Goal: Task Accomplishment & Management: Complete application form

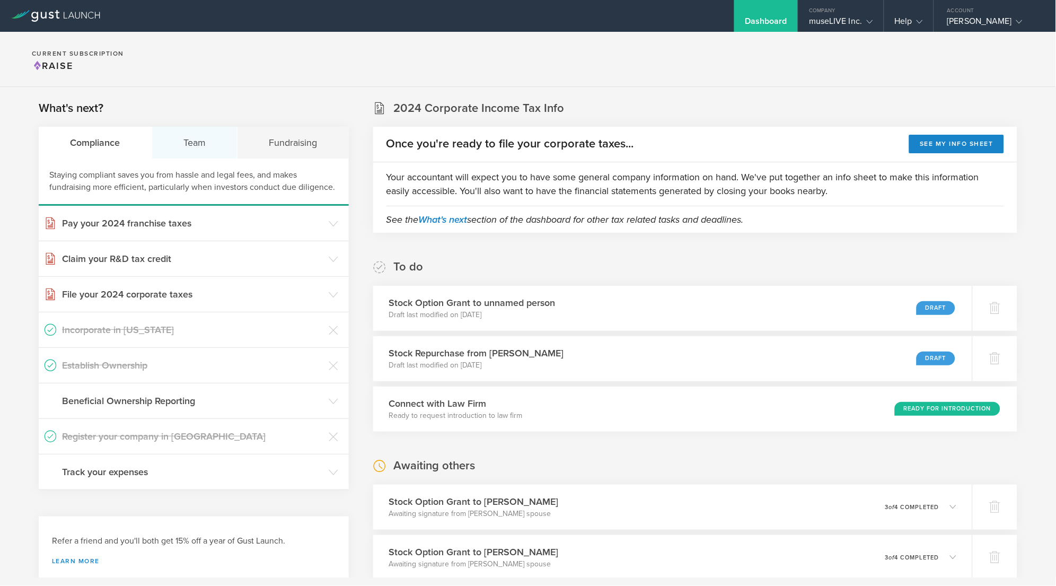
click at [204, 149] on div "Team" at bounding box center [195, 143] width 86 height 32
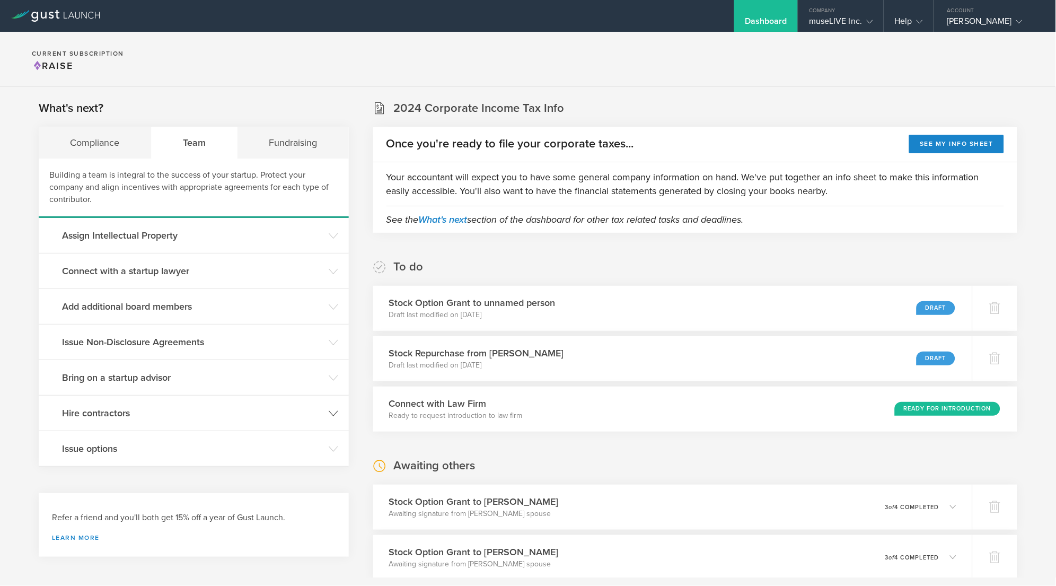
click at [139, 418] on h3 "Hire contractors" at bounding box center [192, 413] width 261 height 14
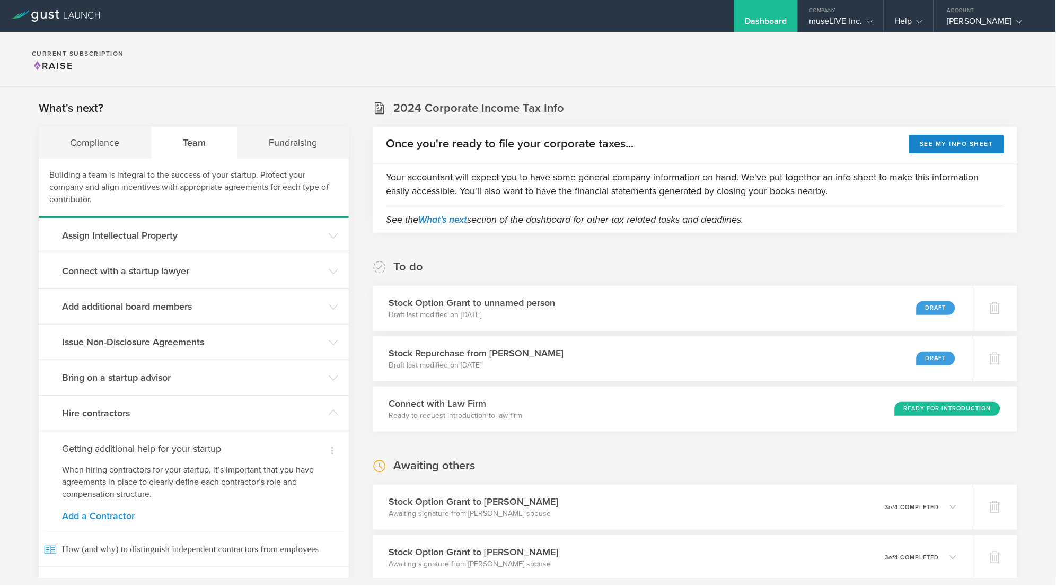
click at [120, 518] on link "Add a Contractor" at bounding box center [193, 516] width 263 height 10
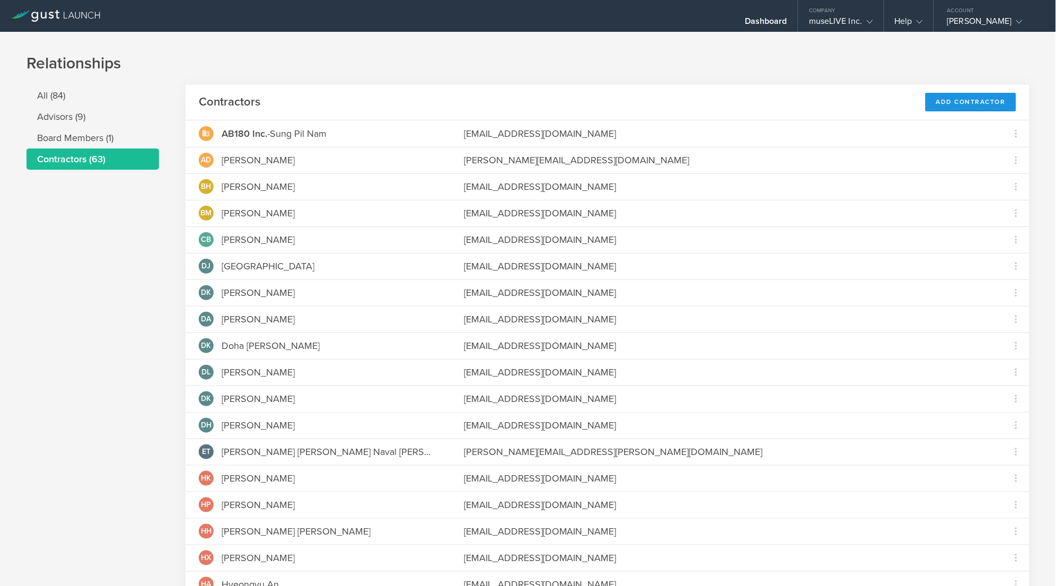
click at [962, 102] on div "Add Contractor" at bounding box center [971, 102] width 91 height 19
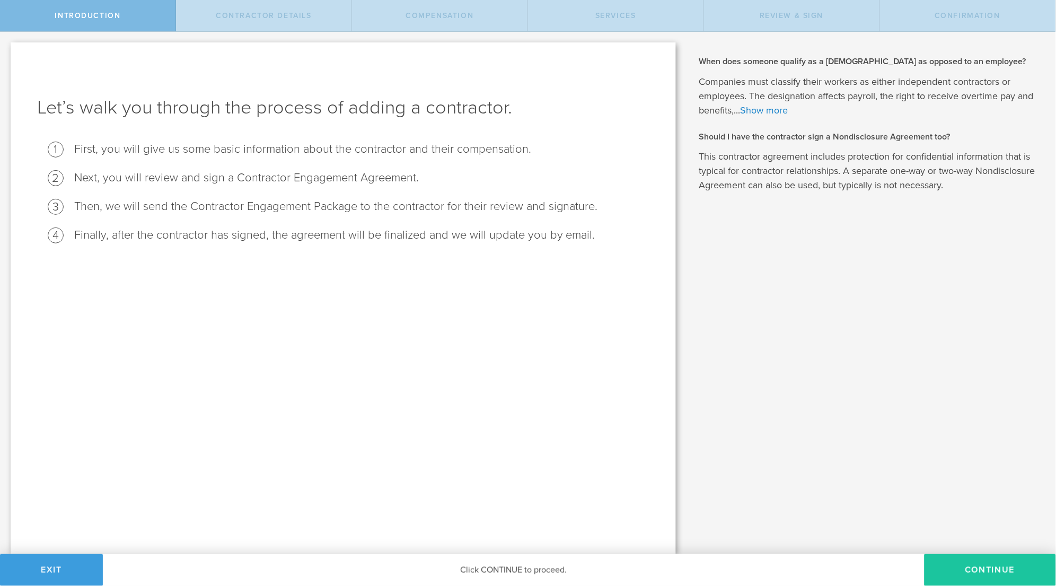
click at [967, 567] on button "Continue" at bounding box center [989, 570] width 131 height 32
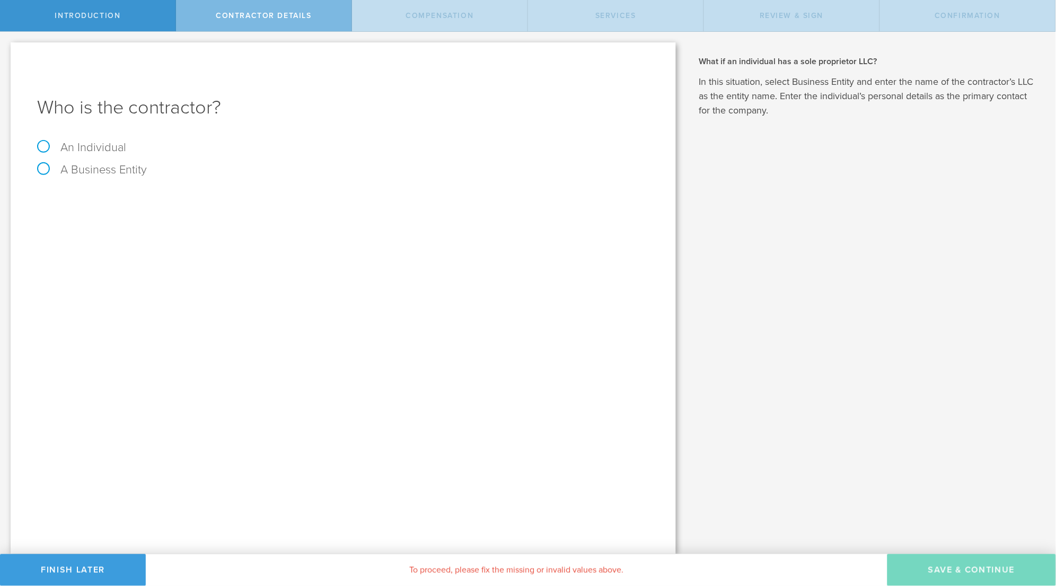
click at [107, 165] on label "A Business Entity" at bounding box center [92, 170] width 110 height 14
click at [7, 49] on input "A Business Entity" at bounding box center [3, 40] width 7 height 17
radio input "true"
type input "Mobrand"
paste input "[PERSON_NAME]"
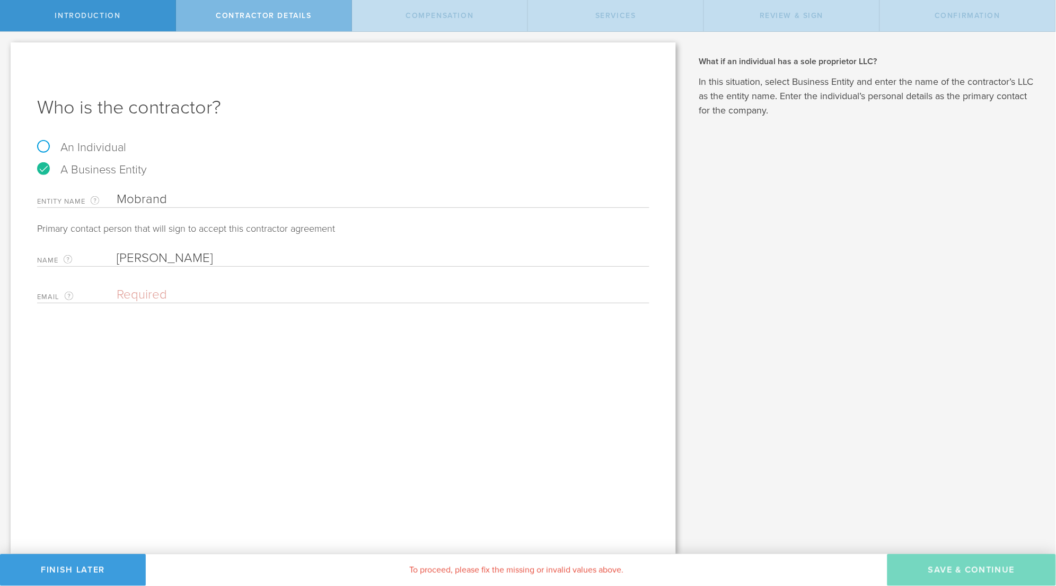
type input "[PERSON_NAME]"
click at [260, 283] on div "Email The email address of the person that is signing on behalf of the business…" at bounding box center [343, 292] width 612 height 22
paste input "[EMAIL_ADDRESS][DOMAIN_NAME]"
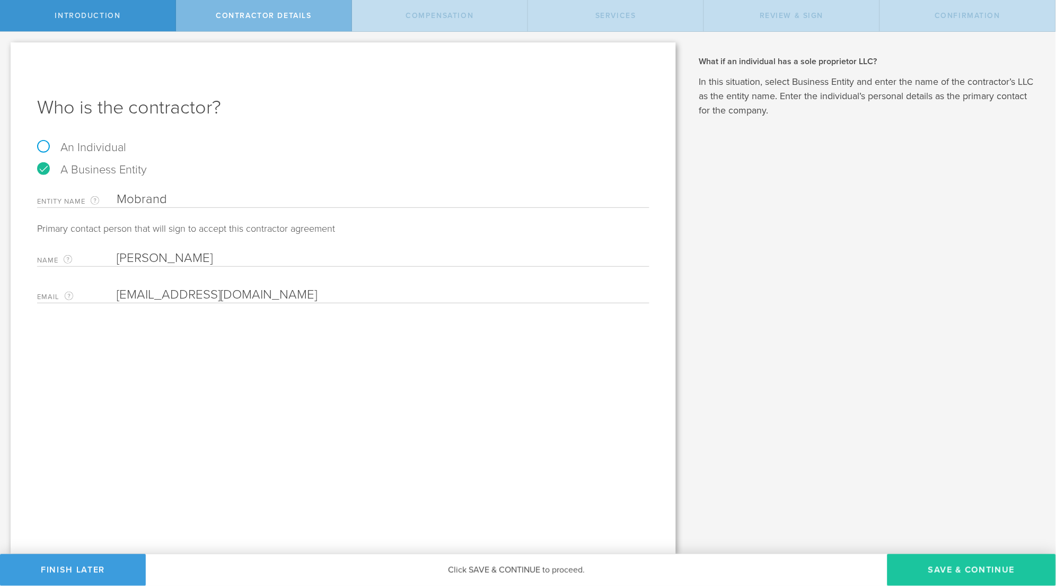
type input "[EMAIL_ADDRESS][DOMAIN_NAME]"
click at [941, 571] on button "Save & Continue" at bounding box center [971, 570] width 169 height 32
select select "none"
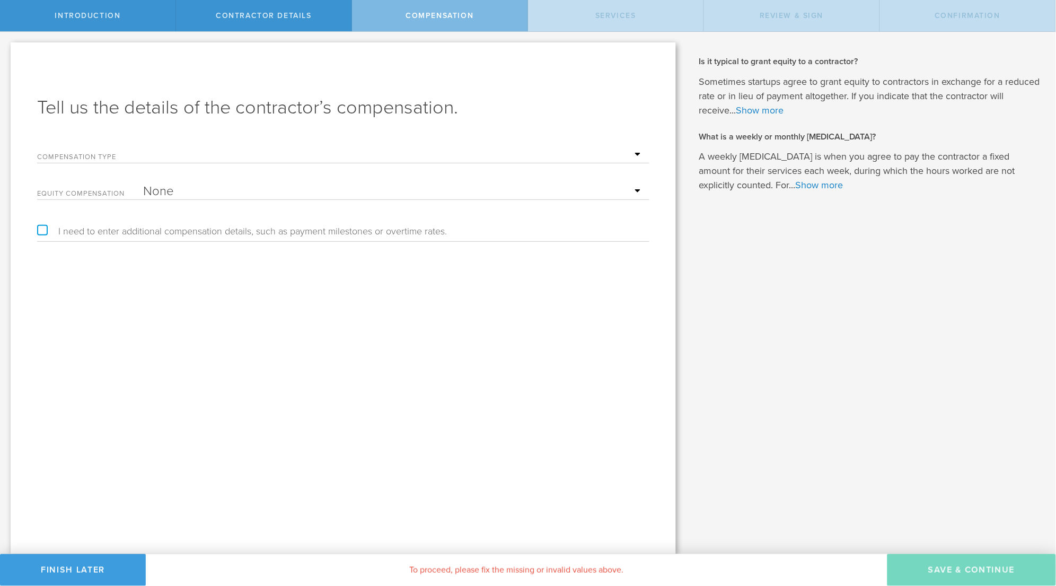
select select "noCash"
click at [43, 232] on label "I need to enter additional compensation details, such as payment milestones or …" at bounding box center [242, 231] width 410 height 10
click at [7, 49] on input "I need to enter additional compensation details, such as payment milestones or …" at bounding box center [3, 40] width 7 height 17
checkbox input "true"
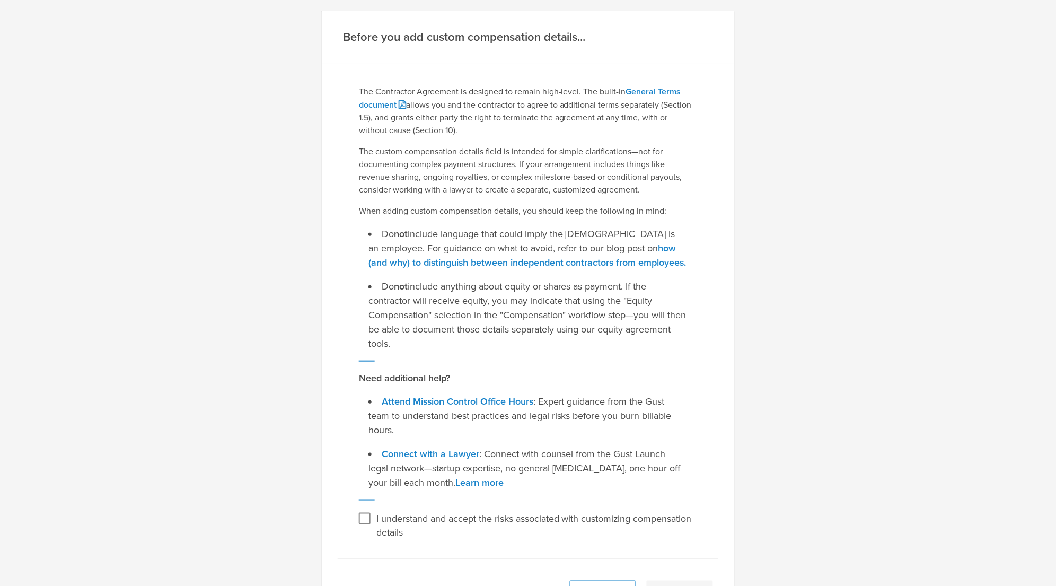
scroll to position [28, 0]
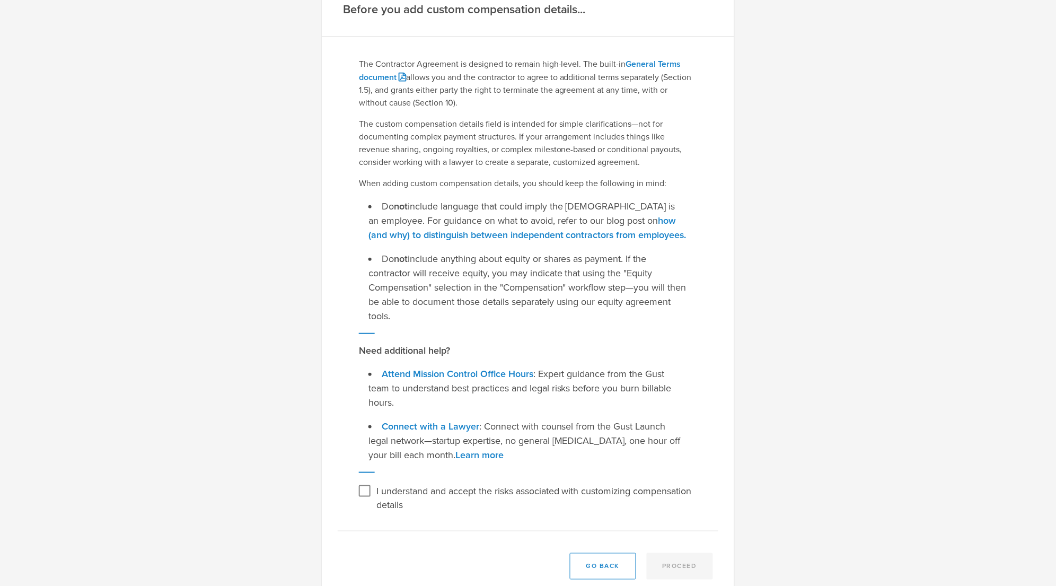
click at [363, 482] on input "I understand and accept the risks associated with customizing compensation deta…" at bounding box center [364, 490] width 17 height 17
checkbox input "true"
click at [675, 553] on button "Proceed" at bounding box center [680, 566] width 67 height 27
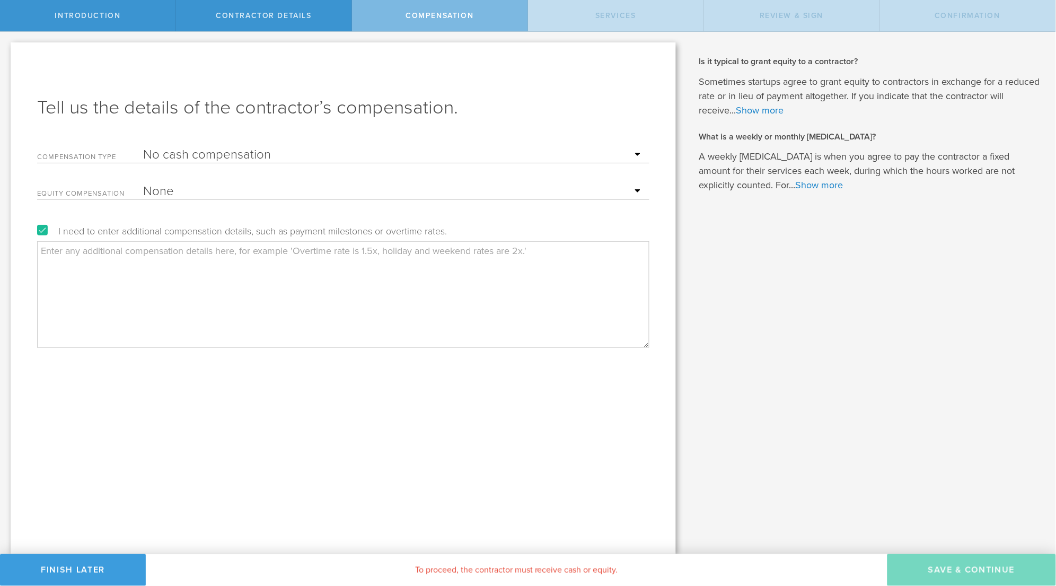
click at [362, 281] on textarea at bounding box center [343, 294] width 612 height 106
click at [166, 263] on textarea at bounding box center [343, 294] width 612 height 106
paste textarea "The Partner agrees with a Net30 payment policy. Net30 means that payment should…"
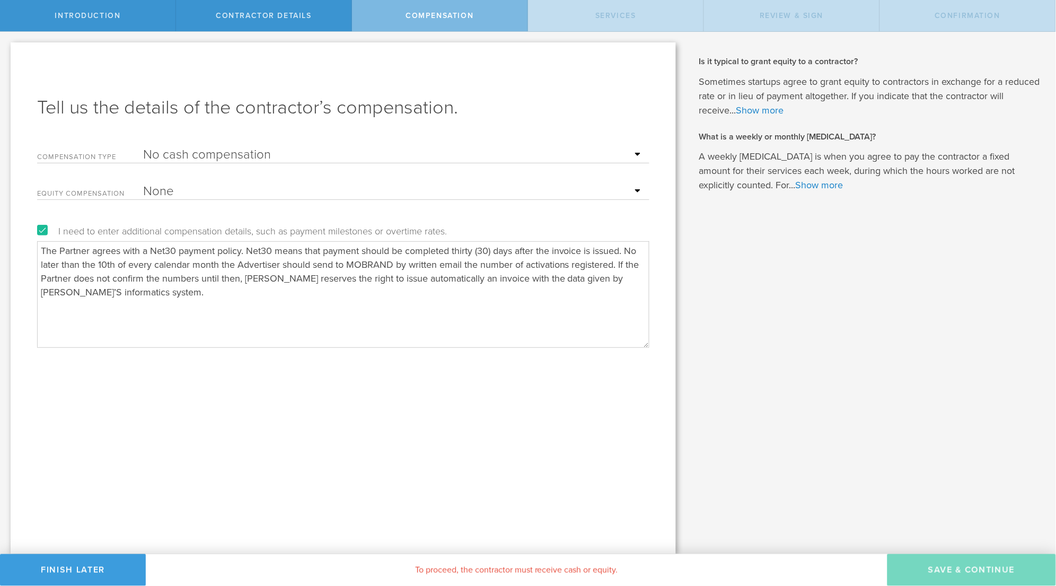
click at [618, 262] on textarea "The Partner agrees with a Net30 payment policy. Net30 means that payment should…" at bounding box center [343, 294] width 612 height 106
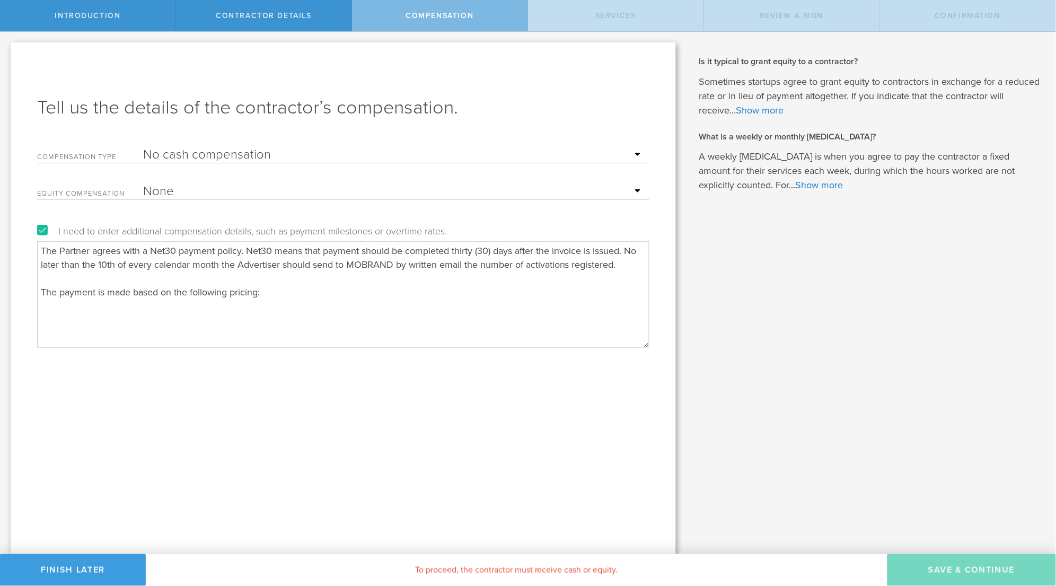
paste textarea "$33 per Yearly ($49.99/year after 7-day trial) Paid Conversion in D30 $8 per Mo…"
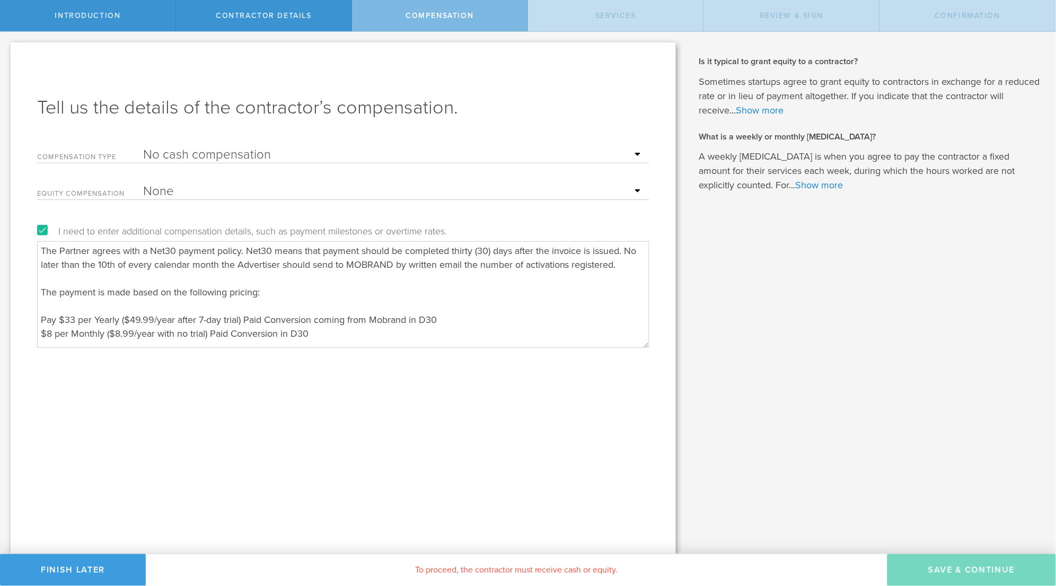
click at [279, 327] on textarea "The Partner agrees with a Net30 payment policy. Net30 means that payment should…" at bounding box center [343, 294] width 612 height 106
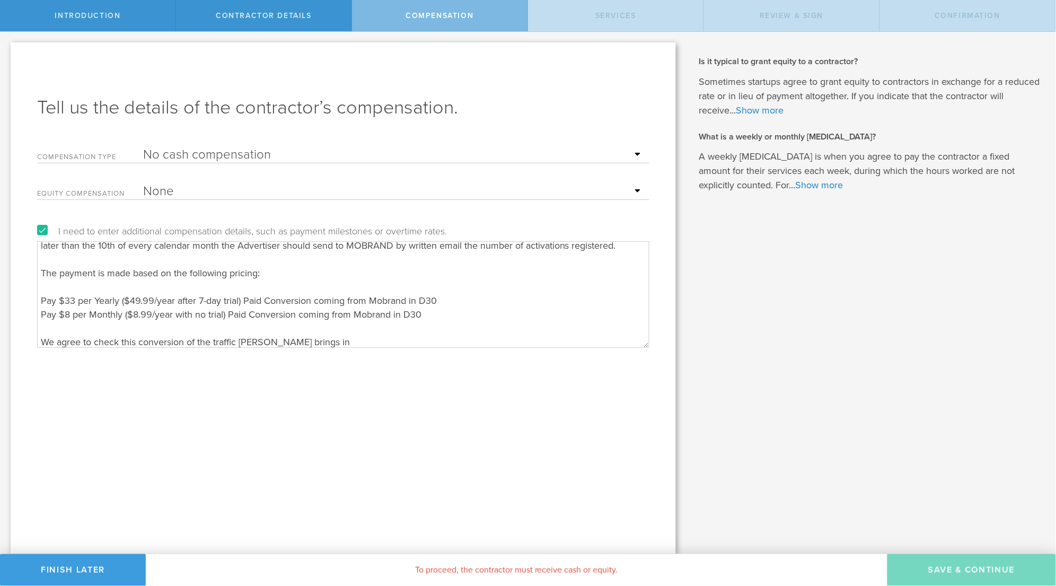
click at [336, 342] on textarea "The Partner agrees with a Net30 payment policy. Net30 means that payment should…" at bounding box center [343, 294] width 612 height 106
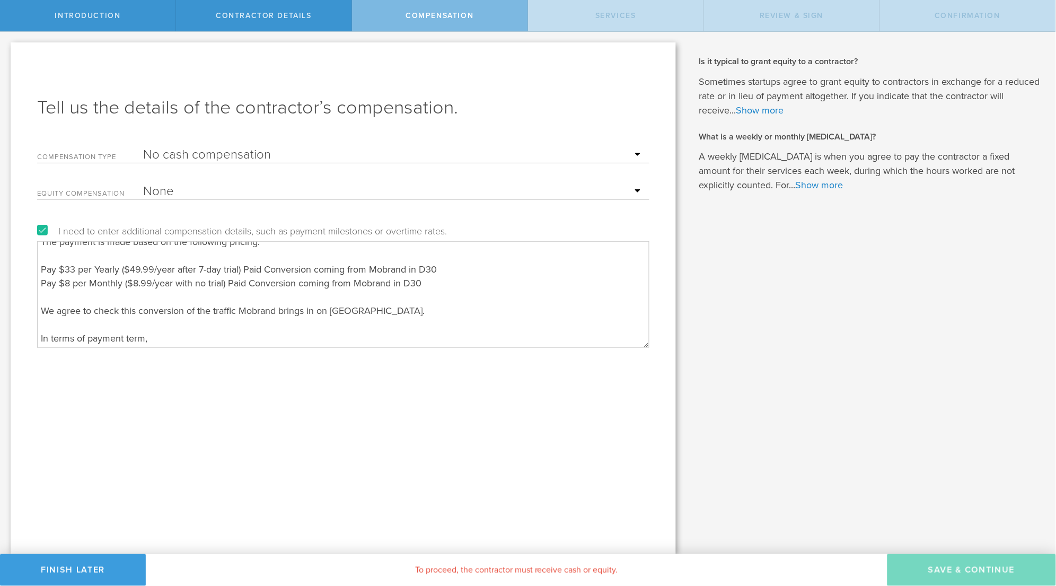
paste textarea "The Partner agrees with a Net30 payment policy. Net30 means that payment should…"
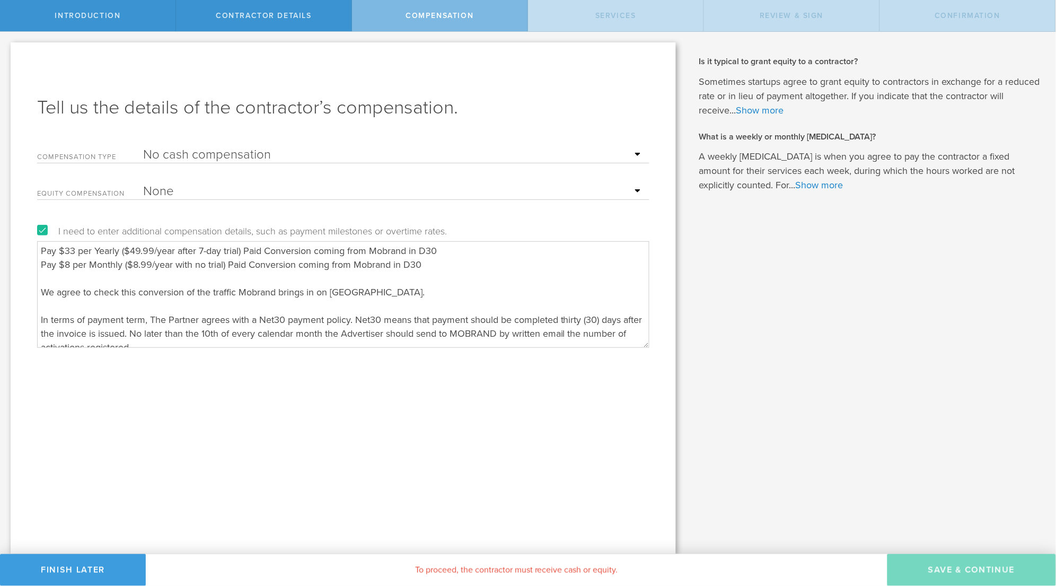
scroll to position [3, 0]
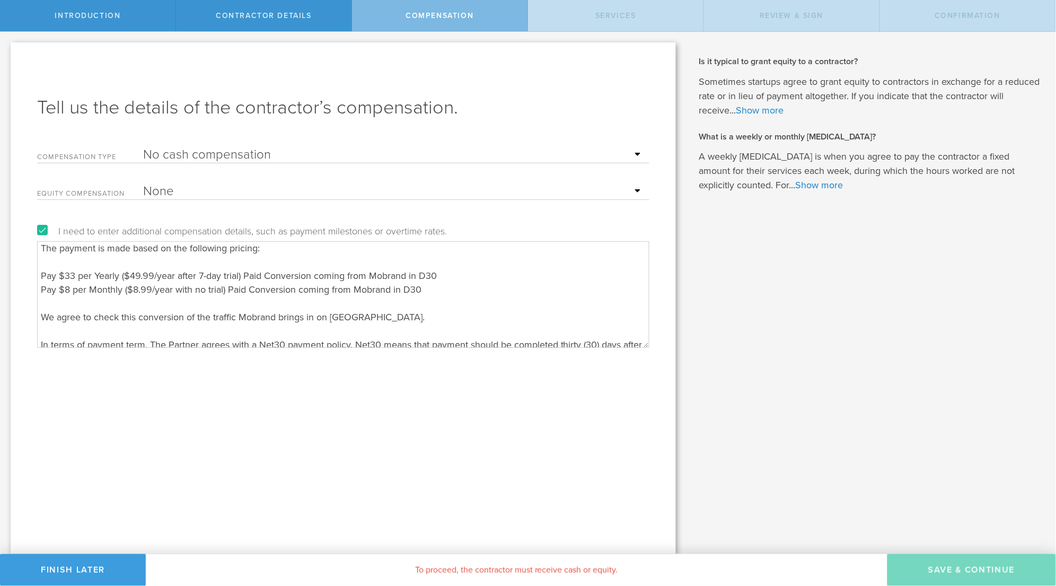
click at [437, 323] on textarea "The payment is made based on the following pricing: Pay $33 per Yearly ($49.99/…" at bounding box center [343, 294] width 612 height 106
click at [402, 329] on textarea "The payment is made based on the following pricing: Pay $33 per Yearly ($49.99/…" at bounding box center [343, 294] width 612 height 106
drag, startPoint x: 402, startPoint y: 329, endPoint x: 44, endPoint y: 259, distance: 364.7
click at [44, 259] on textarea "The payment is made based on the following pricing: Pay $33 per Yearly ($49.99/…" at bounding box center [343, 294] width 612 height 106
paste textarea "Pricing For the first month, the following pricing applies: • Yearly Conversion…"
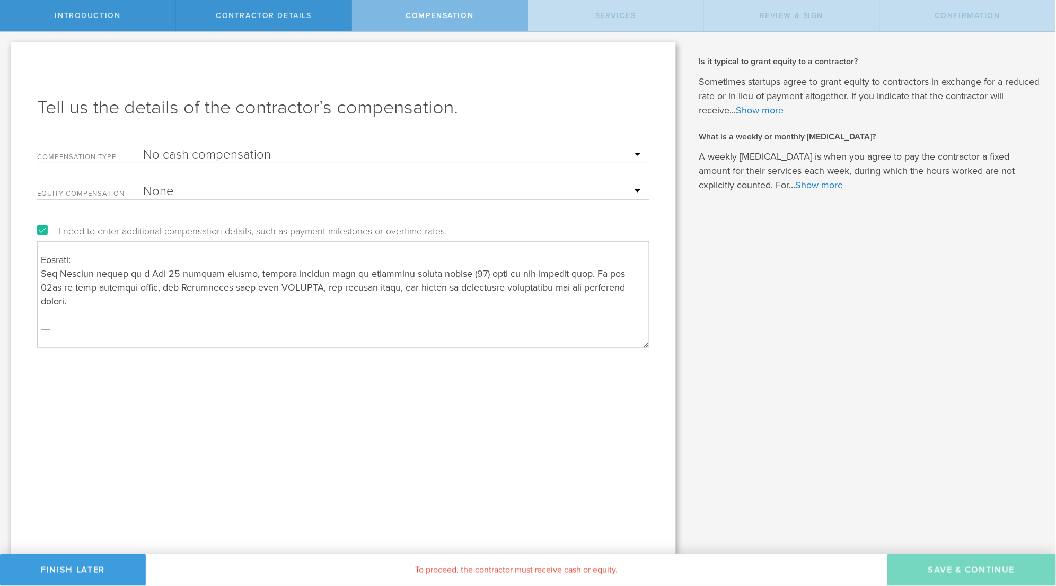
scroll to position [115, 0]
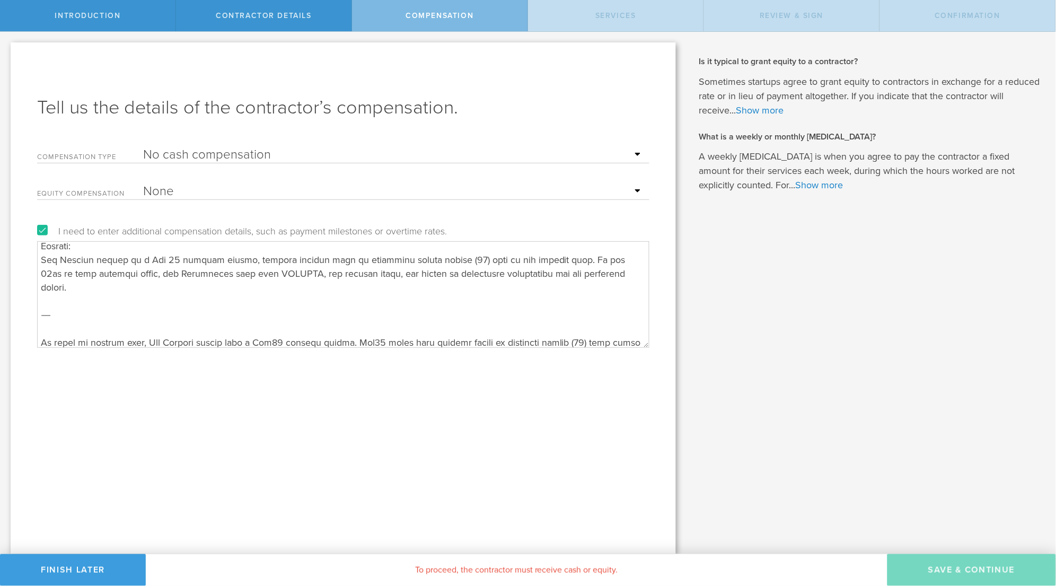
drag, startPoint x: 206, startPoint y: 264, endPoint x: 352, endPoint y: 311, distance: 153.2
click at [352, 311] on textarea at bounding box center [343, 294] width 612 height 106
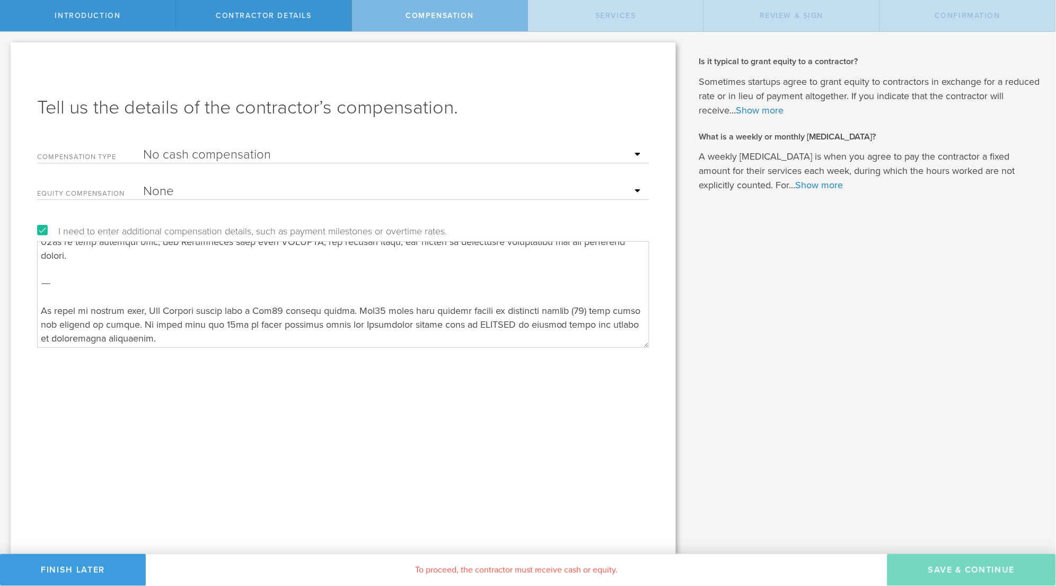
click at [404, 316] on textarea at bounding box center [343, 294] width 612 height 106
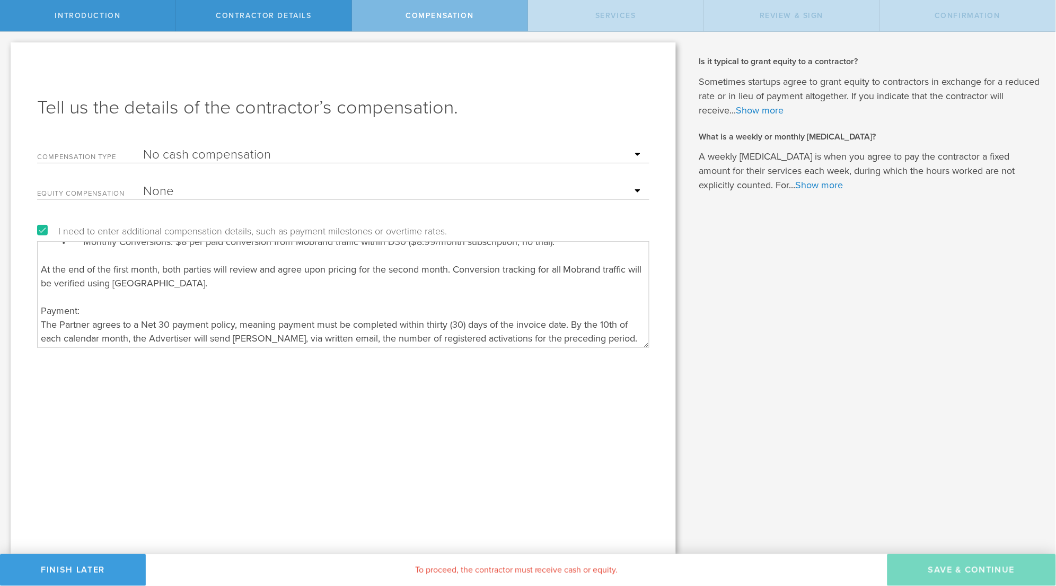
scroll to position [64, 0]
click at [318, 308] on textarea "Pricing For the first month, the following pricing applies: • Yearly Conversion…" at bounding box center [343, 294] width 612 height 106
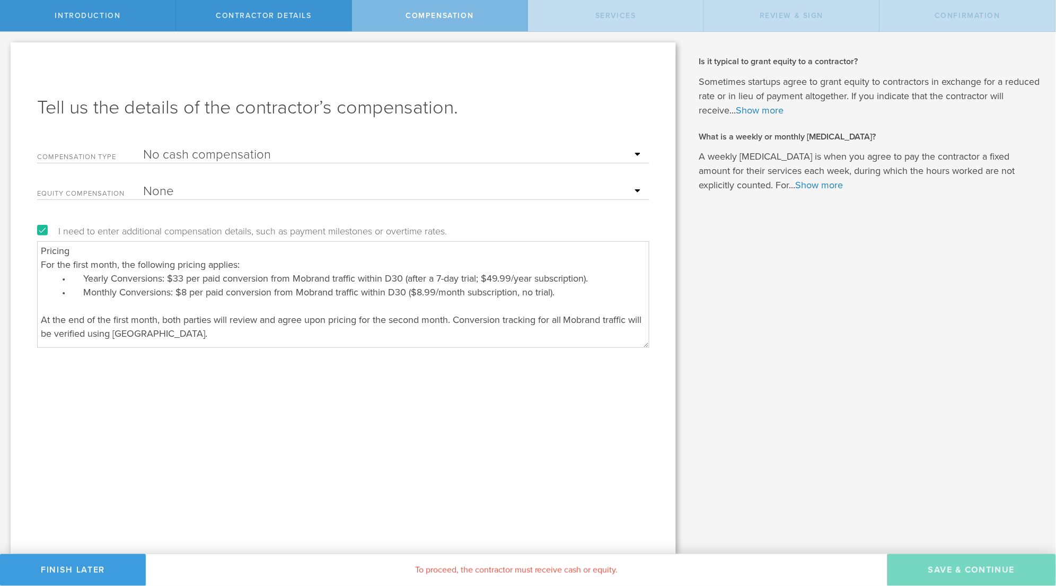
scroll to position [0, 0]
click at [135, 250] on textarea "Pricing For the first month, the following pricing applies: • Yearly Conversion…" at bounding box center [343, 294] width 612 height 106
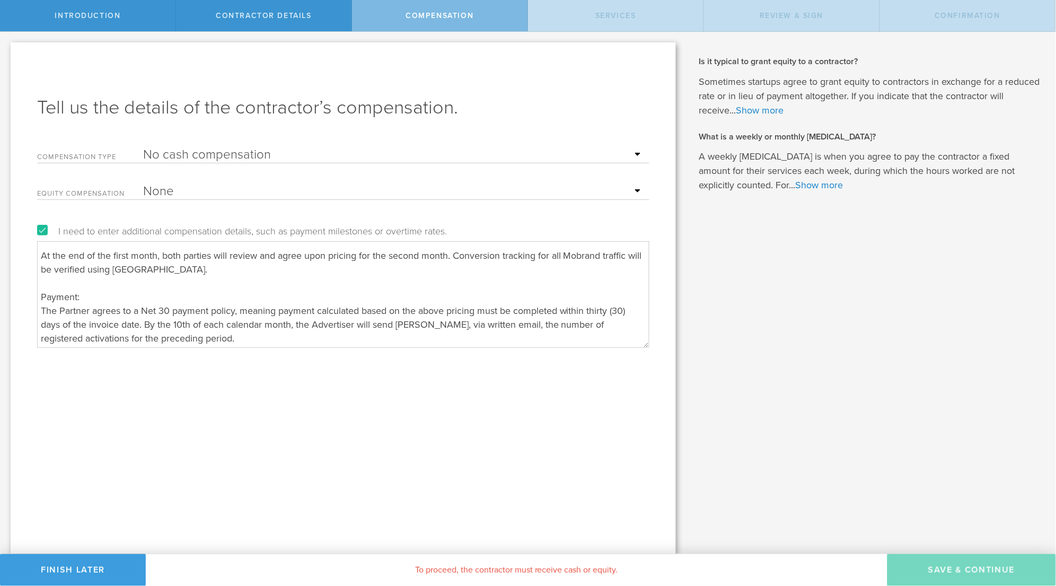
scroll to position [77, 0]
type textarea "Pricing: For the first month, the following pricing applies: • Yearly Conversio…"
click at [914, 494] on div "When does someone qualify as a [DEMOGRAPHIC_DATA] as opposed to an employee? Co…" at bounding box center [870, 293] width 369 height 522
click at [412, 325] on textarea "Pricing: For the first month, the following pricing applies: • Yearly Conversio…" at bounding box center [343, 294] width 612 height 106
select select "monthlyRetainer"
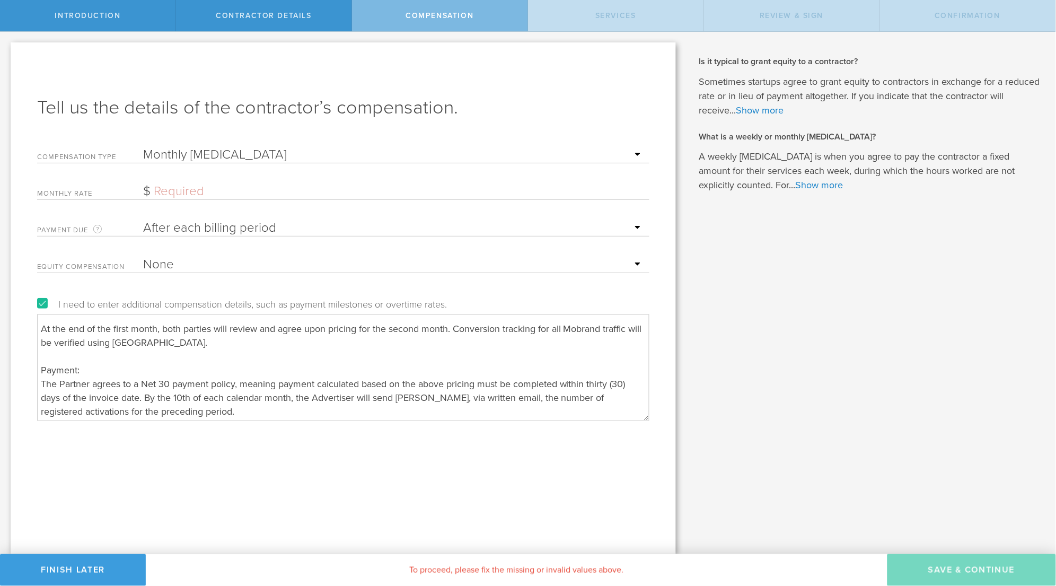
click at [229, 187] on input "text" at bounding box center [393, 191] width 501 height 16
type input "0"
click at [219, 369] on textarea "Pricing: For the first month, the following pricing applies: • Yearly Conversio…" at bounding box center [343, 367] width 612 height 106
click at [202, 182] on div "monthly rate 0 The monthly rate must be at least $1" at bounding box center [343, 189] width 612 height 22
click at [171, 183] on input "0" at bounding box center [393, 191] width 501 height 16
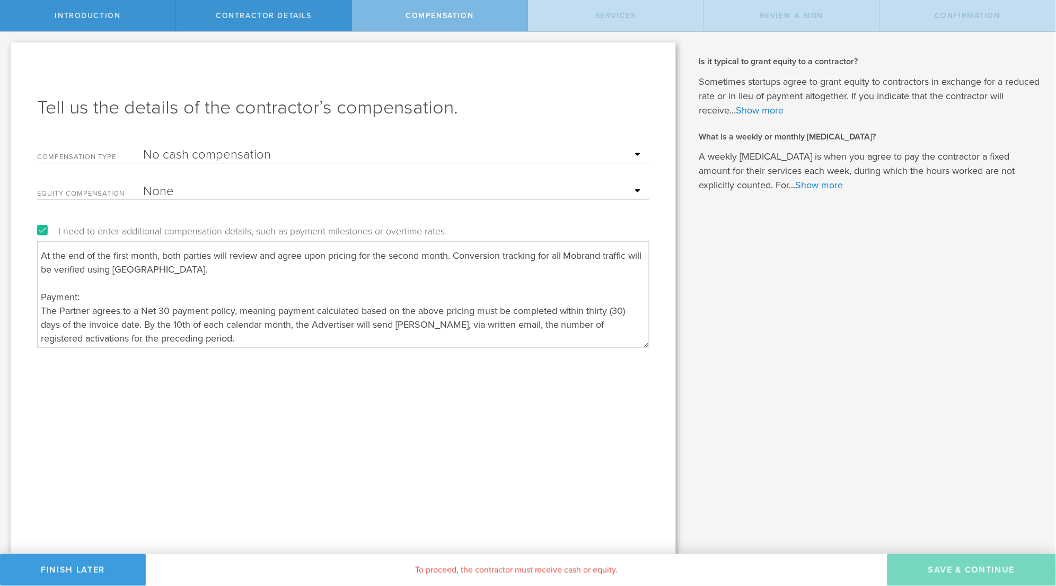
click at [249, 328] on textarea "Pricing: For the first month, the following pricing applies: • Yearly Conversio…" at bounding box center [343, 294] width 612 height 106
select select "monthlyRetainer"
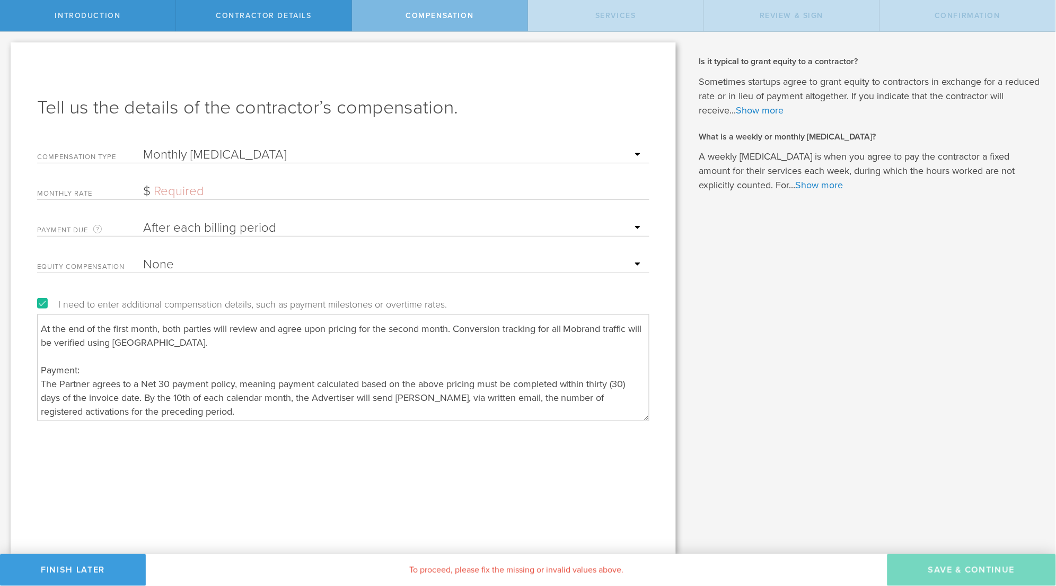
click at [200, 195] on input "text" at bounding box center [393, 191] width 501 height 16
type input "1"
click at [260, 345] on textarea "Pricing: For the first month, the following pricing applies: • Yearly Conversio…" at bounding box center [343, 367] width 612 height 106
click at [761, 376] on div "When does someone qualify as a [DEMOGRAPHIC_DATA] as opposed to an employee? Co…" at bounding box center [870, 293] width 369 height 522
click at [941, 565] on button "Save & Continue" at bounding box center [971, 570] width 169 height 32
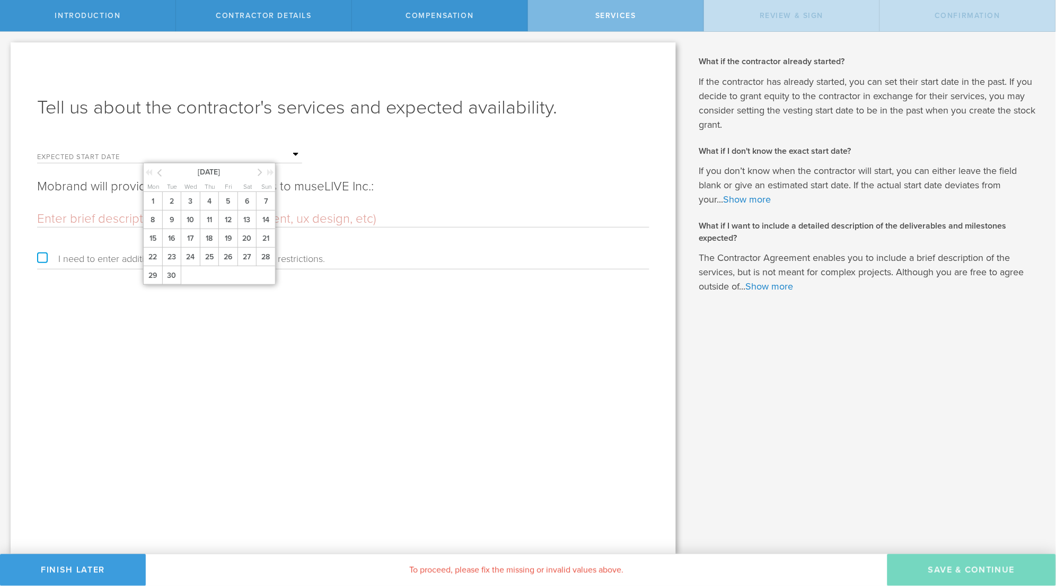
click at [199, 158] on input "text" at bounding box center [222, 155] width 159 height 16
click at [211, 248] on span "18" at bounding box center [209, 238] width 19 height 19
click at [137, 218] on input "text" at bounding box center [343, 219] width 612 height 16
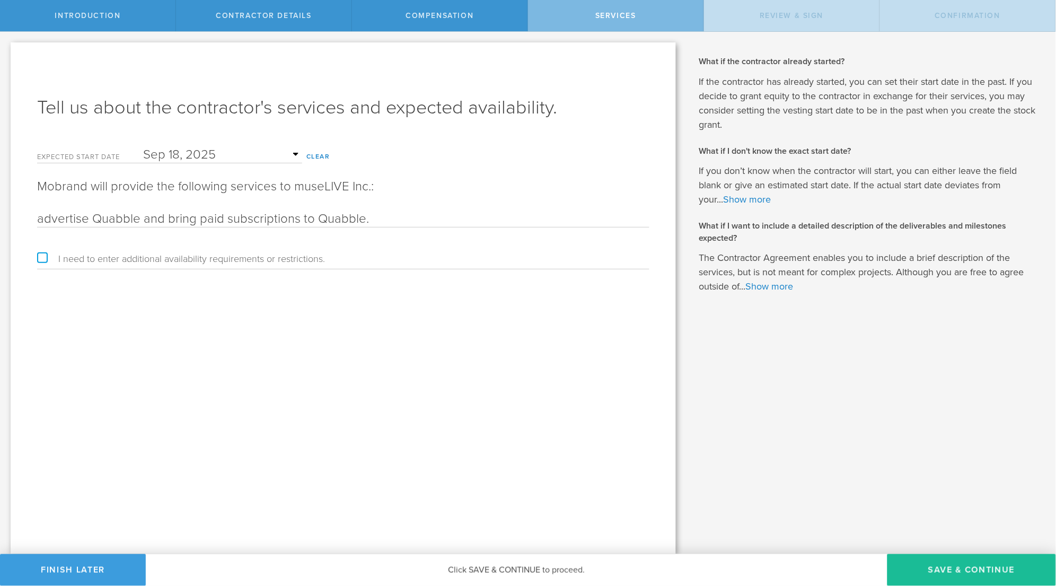
type input "advertise Quabble and bring paid subscriptions to Quabble."
click at [42, 255] on label "I need to enter additional availability requirements or restrictions." at bounding box center [181, 259] width 288 height 10
click at [7, 49] on input "I need to enter additional availability requirements or restrictions." at bounding box center [3, 40] width 7 height 17
checkbox input "true"
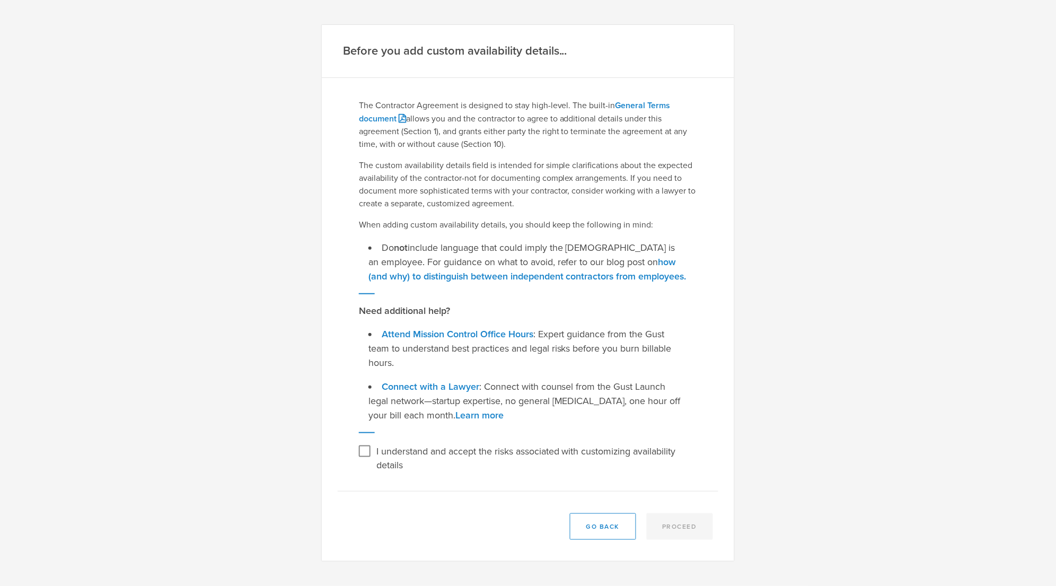
click at [371, 443] on input "I understand and accept the risks associated with customizing availability deta…" at bounding box center [364, 451] width 17 height 17
checkbox input "true"
click at [619, 515] on button "Go Back" at bounding box center [603, 526] width 66 height 27
checkbox input "false"
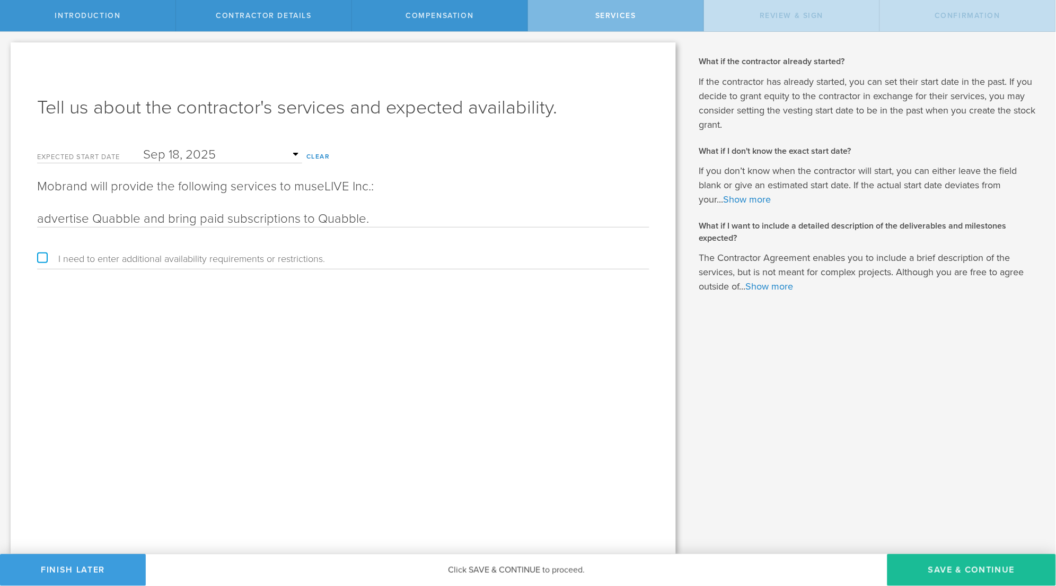
click at [145, 222] on input "advertise Quabble and bring paid subscriptions to Quabble." at bounding box center [343, 219] width 612 height 16
type input "advertise Quabble in apps in the [GEOGRAPHIC_DATA] and bring paid subscriptions…"
click at [43, 256] on label "I need to enter additional availability requirements or restrictions." at bounding box center [181, 259] width 288 height 10
click at [7, 49] on input "I need to enter additional availability requirements or restrictions." at bounding box center [3, 40] width 7 height 17
checkbox input "true"
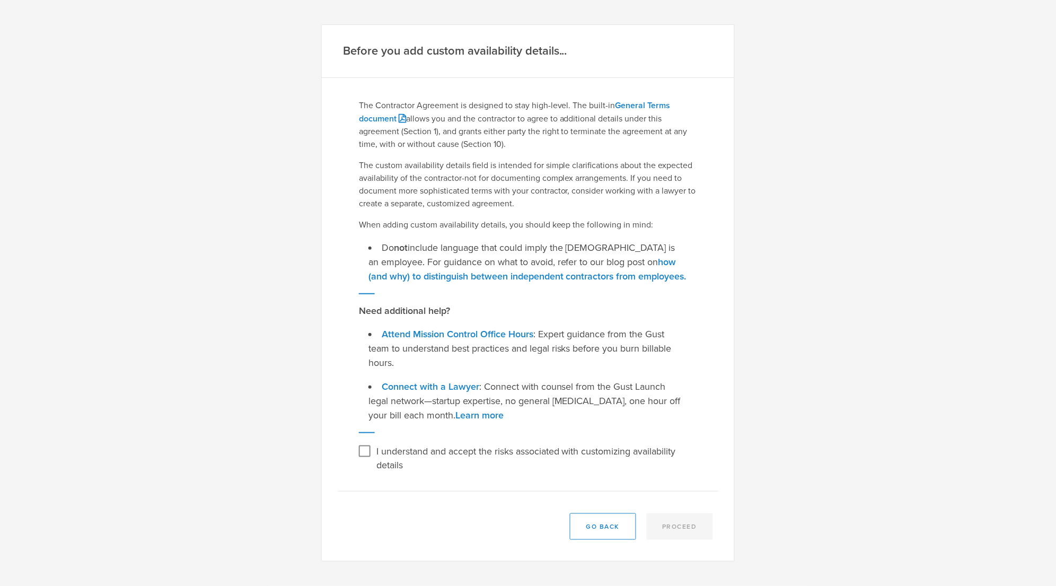
click at [362, 443] on input "I understand and accept the risks associated with customizing availability deta…" at bounding box center [364, 451] width 17 height 17
checkbox input "true"
click at [681, 513] on button "Proceed" at bounding box center [680, 526] width 67 height 27
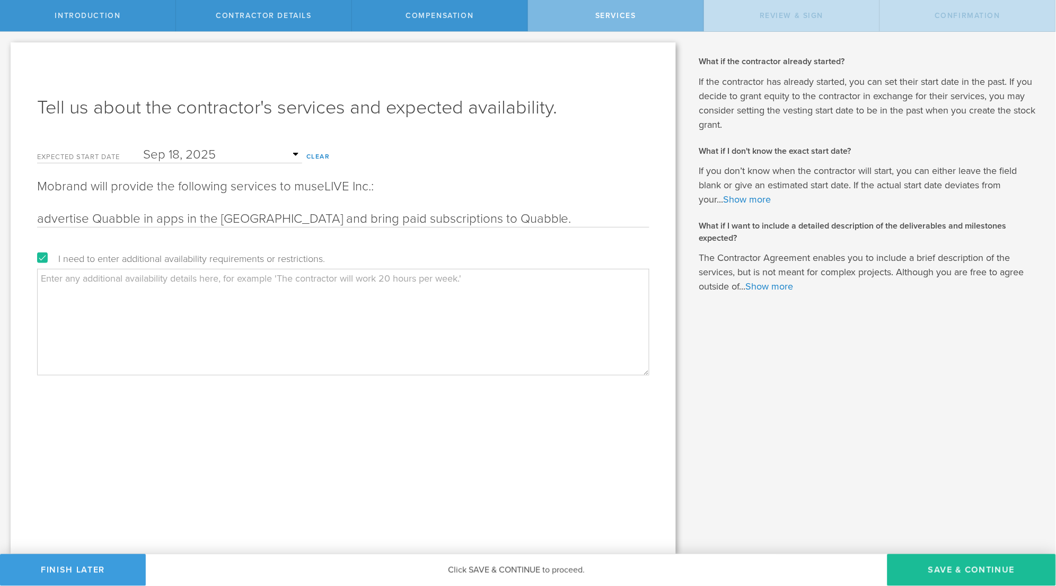
click at [259, 307] on textarea at bounding box center [343, 322] width 612 height 106
click at [113, 292] on textarea "- Target territory: [GEOGRAPHIC_DATA] - Target medium: apps in the U.S." at bounding box center [343, 322] width 612 height 106
click at [72, 306] on textarea "- Target territory: [GEOGRAPHIC_DATA] - Target medium: mobile apps in the U.S. …" at bounding box center [343, 322] width 612 height 106
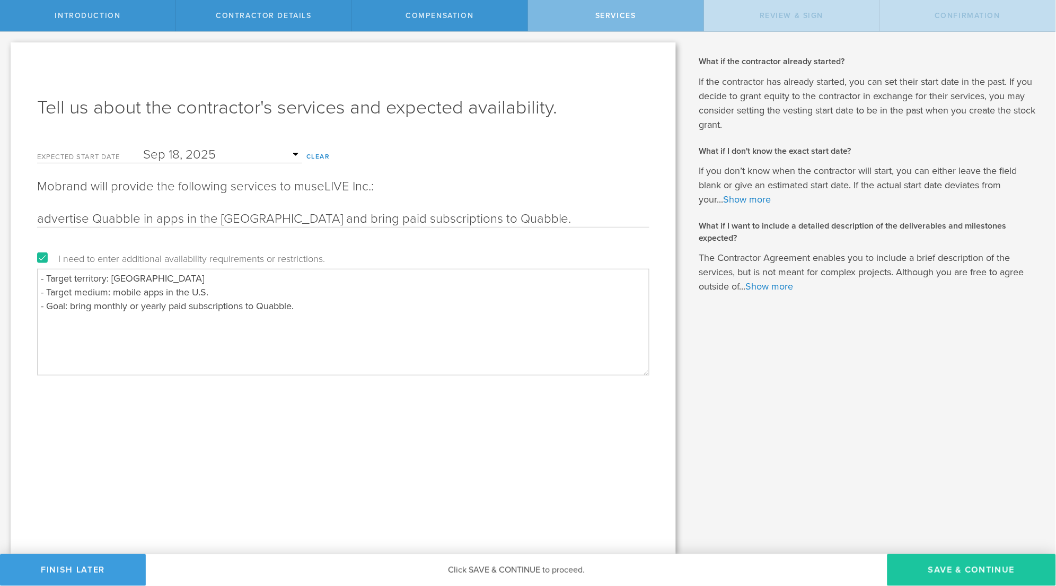
type textarea "- Target territory: [GEOGRAPHIC_DATA] - Target medium: mobile apps in the U.S. …"
click at [924, 560] on button "Save & Continue" at bounding box center [971, 570] width 169 height 32
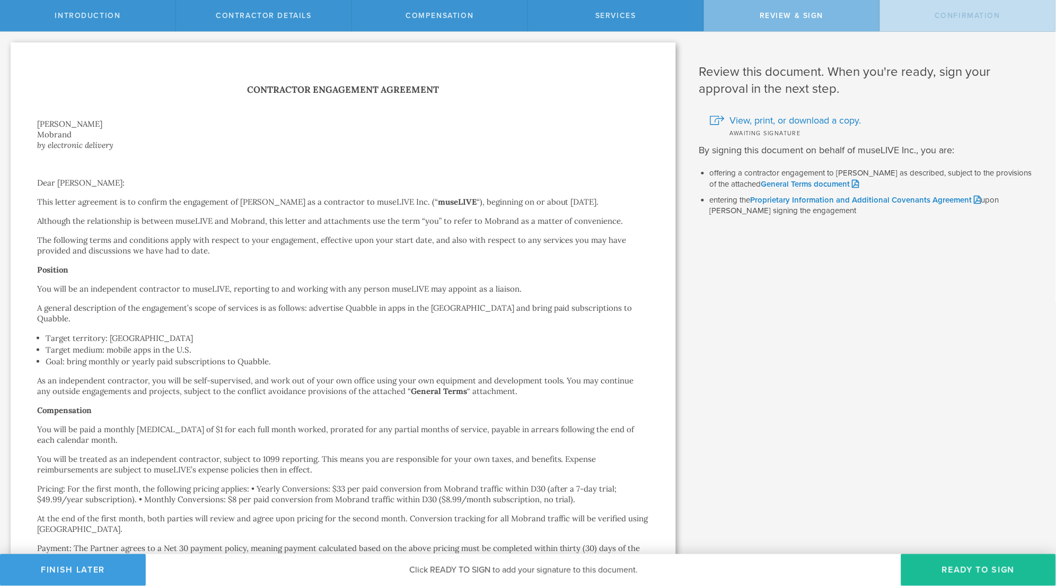
scroll to position [0, 0]
click at [962, 566] on button "Ready to Sign" at bounding box center [978, 570] width 155 height 32
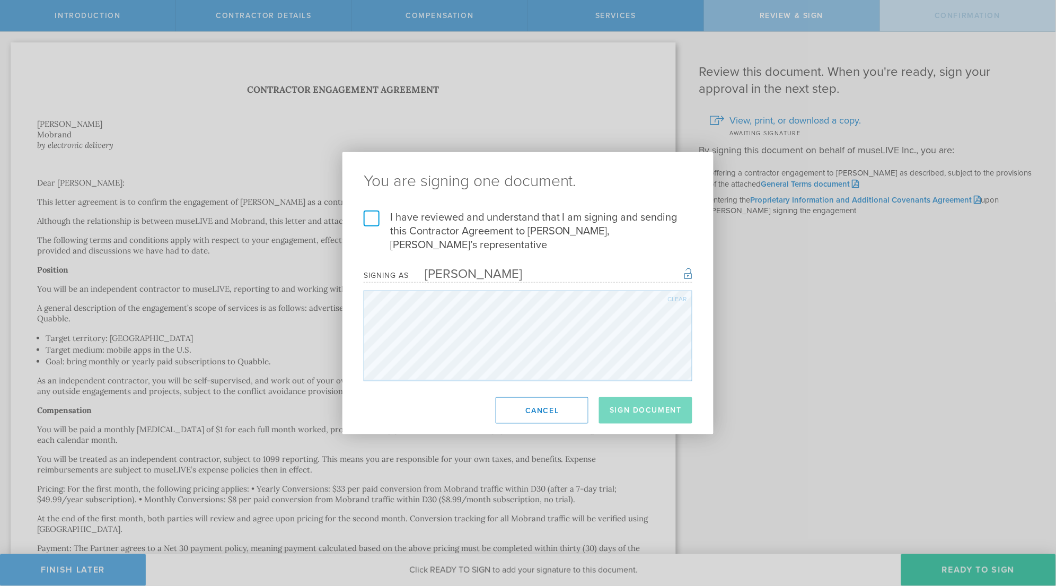
click at [371, 221] on label "I have reviewed and understand that I am signing and sending this Contractor Ag…" at bounding box center [528, 230] width 329 height 41
click at [0, 0] on input "I have reviewed and understand that I am signing and sending this Contractor Ag…" at bounding box center [0, 0] width 0 height 0
click at [669, 419] on button "Sign Document" at bounding box center [645, 410] width 93 height 27
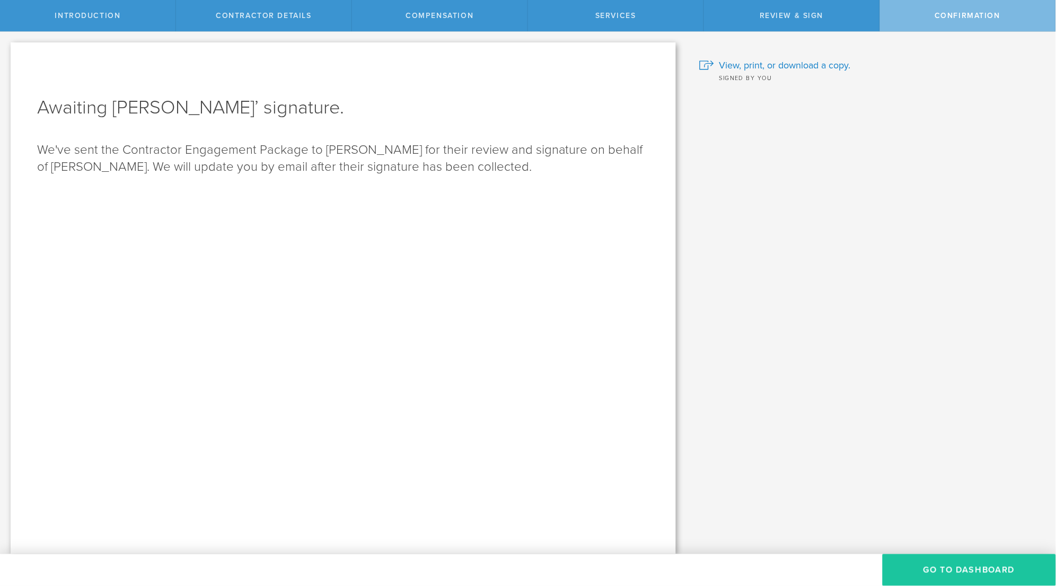
click at [964, 576] on button "Go To Dashboard" at bounding box center [969, 570] width 173 height 32
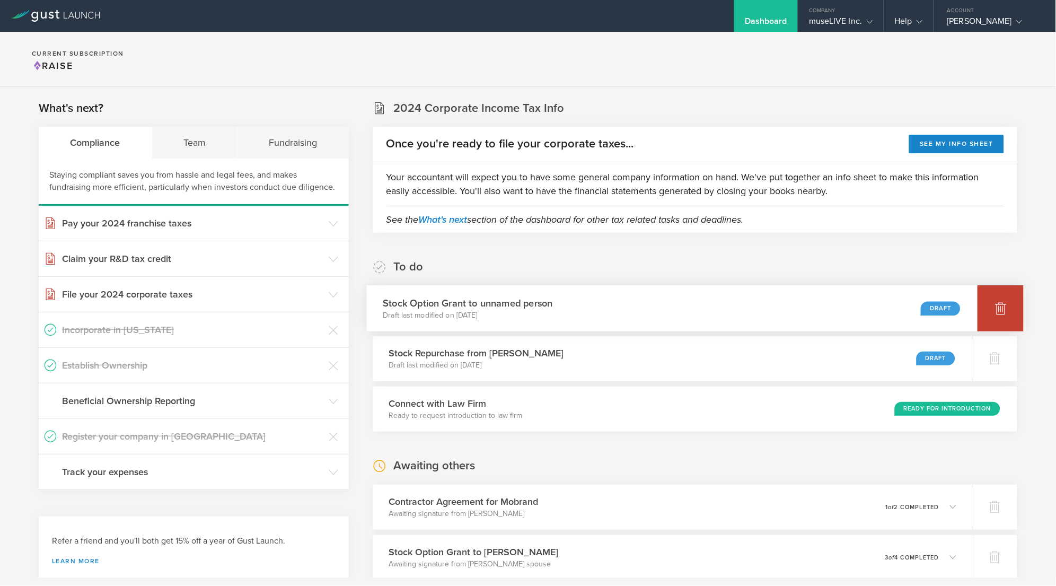
click at [992, 302] on div at bounding box center [1000, 308] width 46 height 46
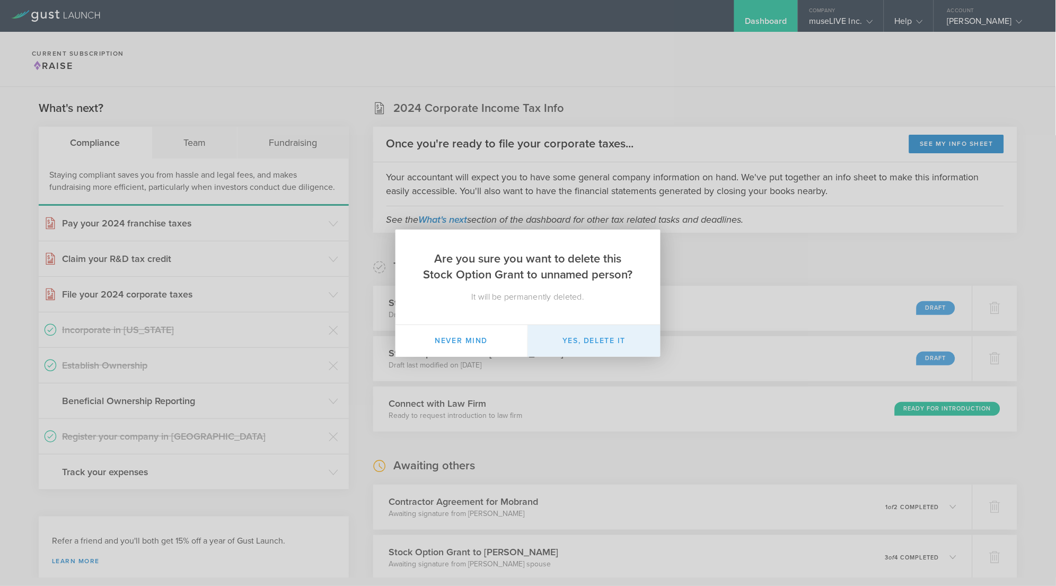
click at [626, 343] on button "Yes, delete it" at bounding box center [594, 341] width 133 height 32
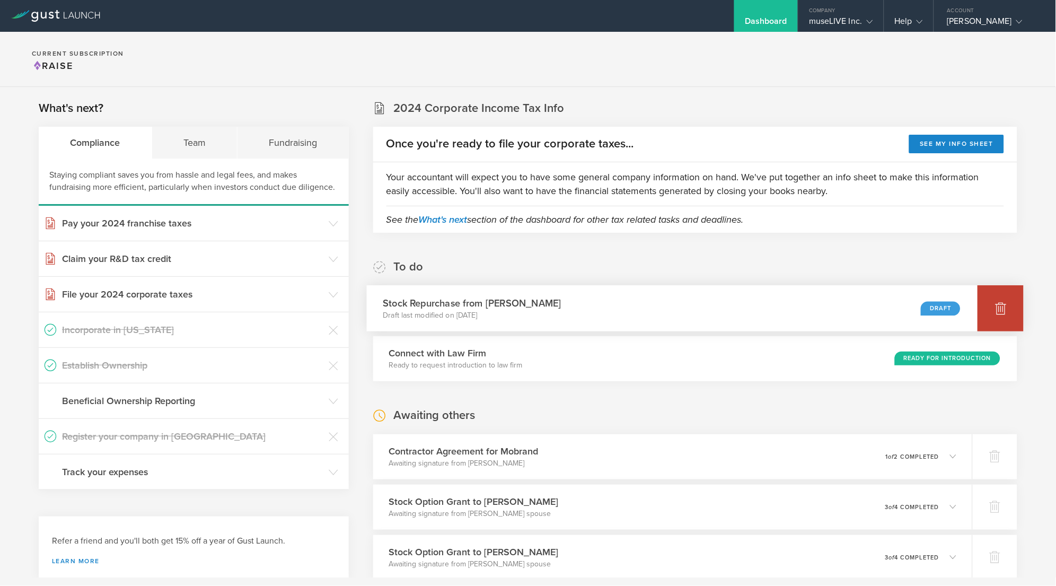
click at [985, 324] on div at bounding box center [1000, 308] width 46 height 46
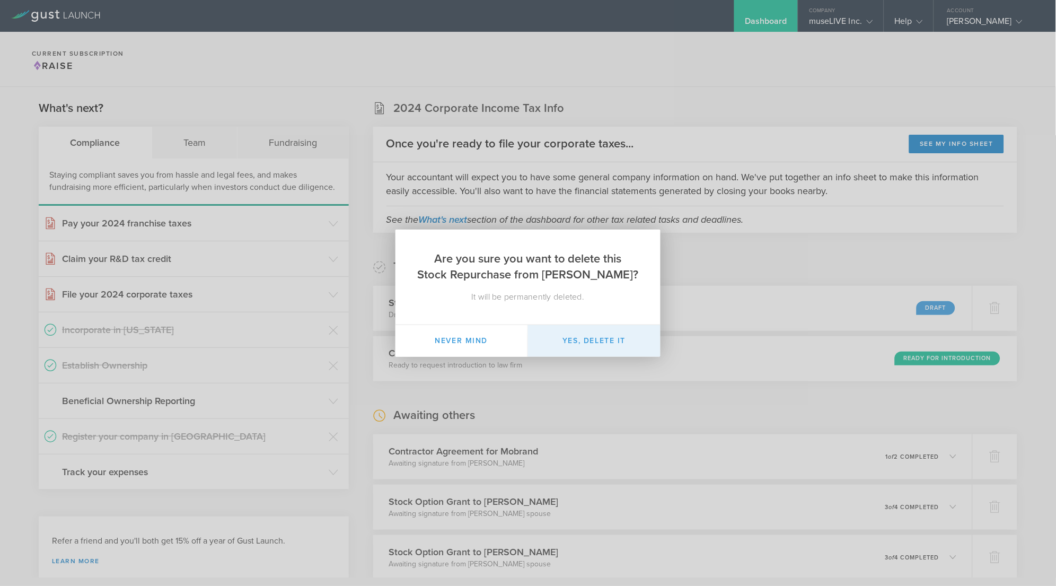
click at [635, 344] on button "Yes, delete it" at bounding box center [594, 341] width 133 height 32
